Goal: Check status: Check status

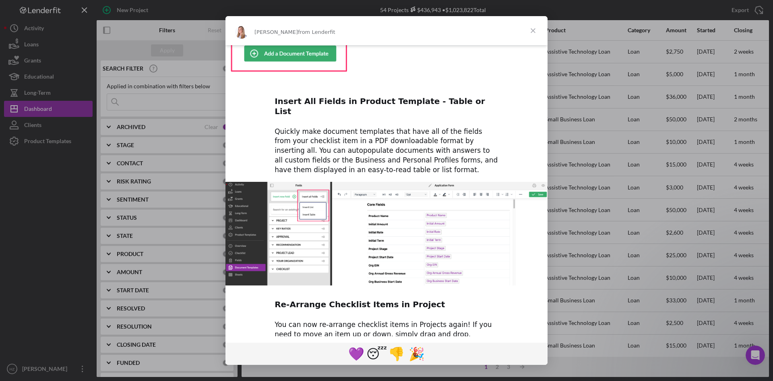
scroll to position [334, 0]
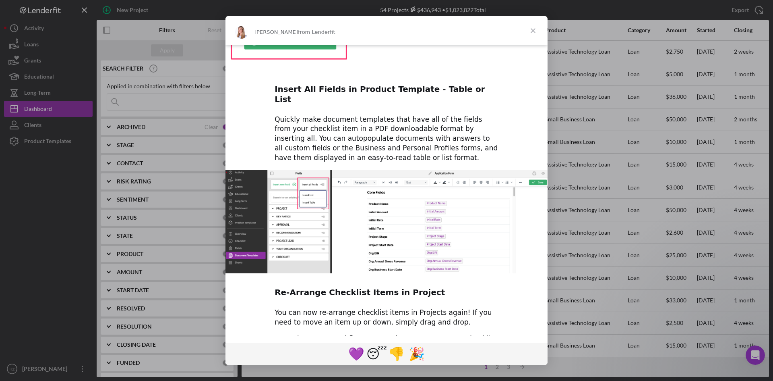
click at [532, 31] on span "Close" at bounding box center [533, 30] width 29 height 29
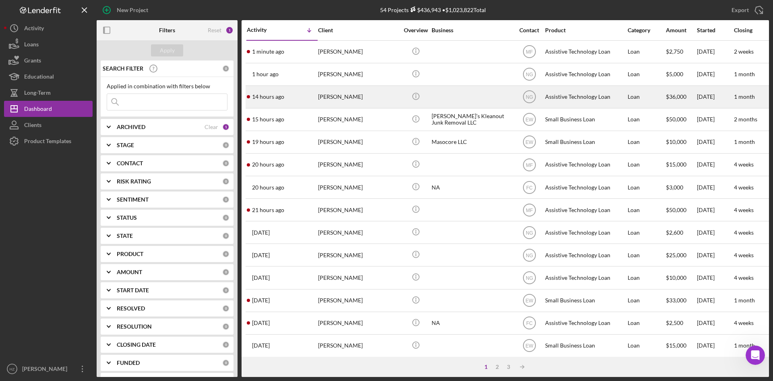
click at [274, 97] on time "14 hours ago" at bounding box center [268, 96] width 32 height 6
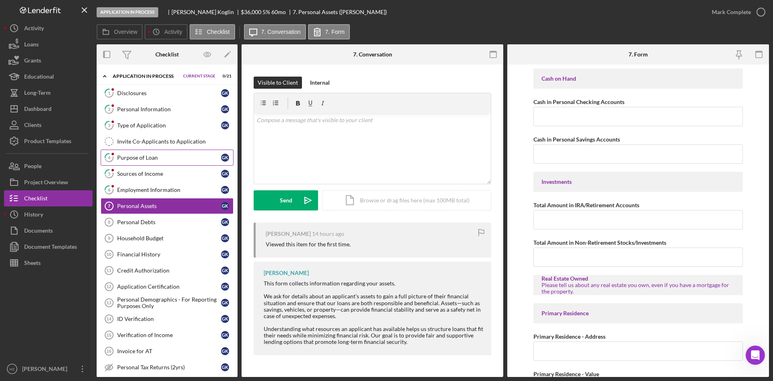
click at [140, 159] on div "Purpose of Loan" at bounding box center [169, 157] width 104 height 6
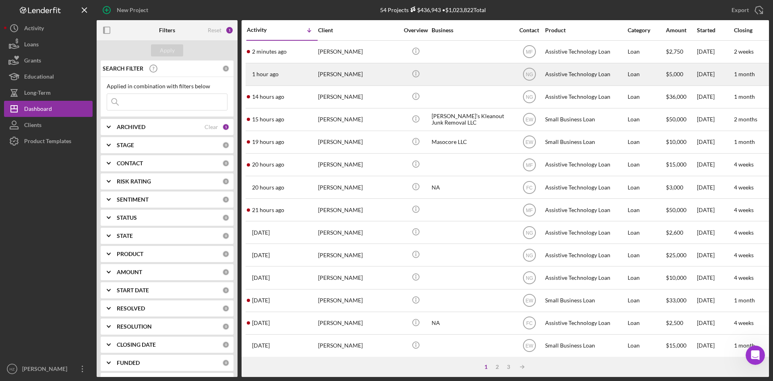
click at [326, 74] on div "[PERSON_NAME]" at bounding box center [358, 74] width 81 height 21
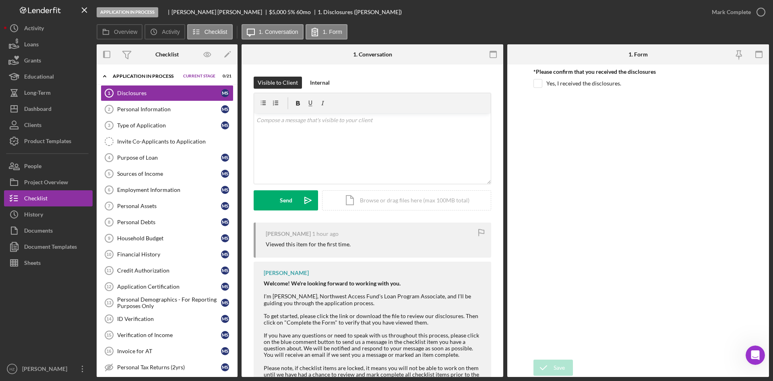
click at [104, 75] on icon "Icon/Expander" at bounding box center [105, 76] width 16 height 16
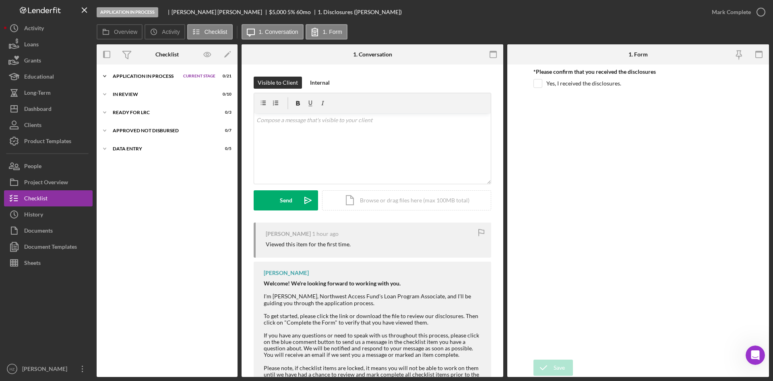
click at [104, 75] on icon "Icon/Expander" at bounding box center [105, 76] width 16 height 16
